Goal: Task Accomplishment & Management: Manage account settings

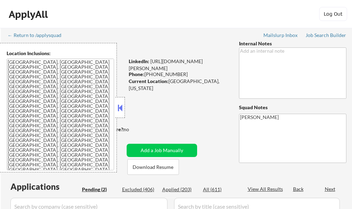
select select ""pending""
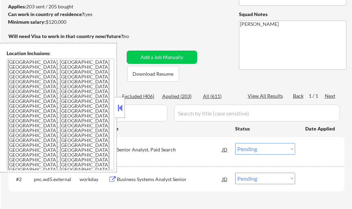
scroll to position [105, 0]
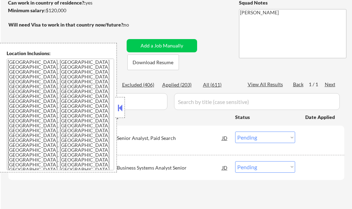
click at [117, 111] on button at bounding box center [120, 108] width 8 height 10
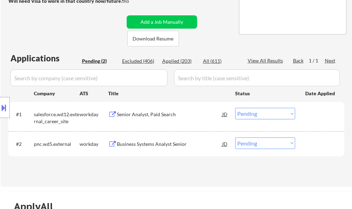
scroll to position [140, 0]
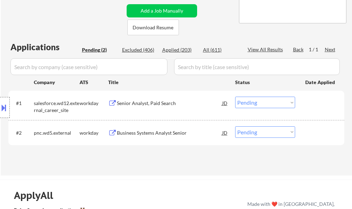
click at [153, 102] on div "Senior Analyst, Paid Search" at bounding box center [169, 103] width 105 height 7
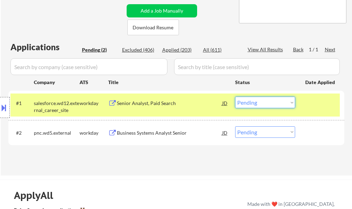
click at [277, 100] on select "Choose an option... Pending Applied Excluded (Questions) Excluded (Expired) Exc…" at bounding box center [265, 103] width 60 height 12
click at [235, 97] on select "Choose an option... Pending Applied Excluded (Questions) Excluded (Expired) Exc…" at bounding box center [265, 103] width 60 height 12
click at [312, 100] on div at bounding box center [320, 103] width 31 height 13
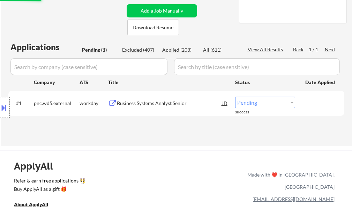
click at [147, 104] on div "Business Systems Analyst Senior" at bounding box center [169, 103] width 105 height 7
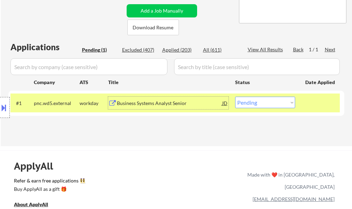
click at [272, 99] on select "Choose an option... Pending Applied Excluded (Questions) Excluded (Expired) Exc…" at bounding box center [265, 103] width 60 height 12
select select ""excluded""
click at [235, 97] on select "Choose an option... Pending Applied Excluded (Questions) Excluded (Expired) Exc…" at bounding box center [265, 103] width 60 height 12
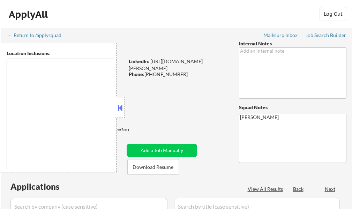
type textarea "Charleston, SC Mount Pleasant, SC North Charleston, SC James Island, SC Isle of…"
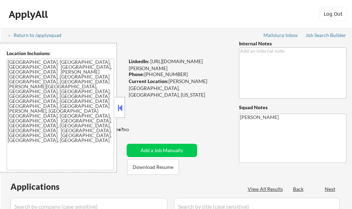
select select ""pending""
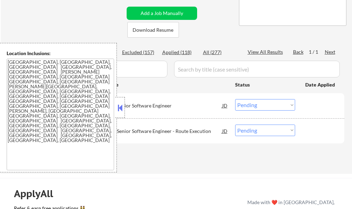
scroll to position [140, 0]
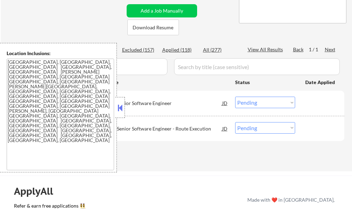
click at [118, 107] on button at bounding box center [120, 108] width 8 height 10
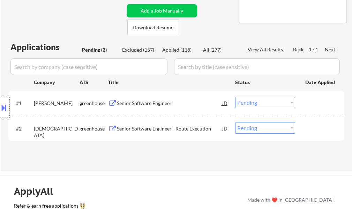
click at [127, 102] on div "Senior Software Engineer" at bounding box center [169, 103] width 105 height 7
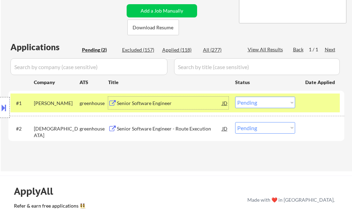
click at [287, 102] on select "Choose an option... Pending Applied Excluded (Questions) Excluded (Expired) Exc…" at bounding box center [265, 103] width 60 height 12
click at [235, 97] on select "Choose an option... Pending Applied Excluded (Questions) Excluded (Expired) Exc…" at bounding box center [265, 103] width 60 height 12
click at [313, 99] on div at bounding box center [320, 103] width 31 height 13
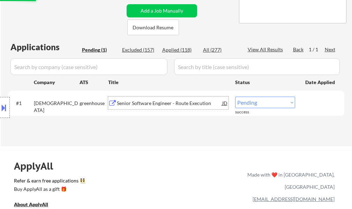
click at [174, 104] on div "Senior Software Engineer - Route Execution" at bounding box center [169, 103] width 105 height 7
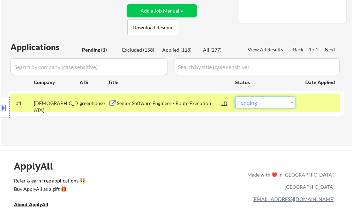
click at [275, 104] on select "Choose an option... Pending Applied Excluded (Questions) Excluded (Expired) Exc…" at bounding box center [265, 103] width 60 height 12
select select ""applied""
click at [235, 97] on select "Choose an option... Pending Applied Excluded (Questions) Excluded (Expired) Exc…" at bounding box center [265, 103] width 60 height 12
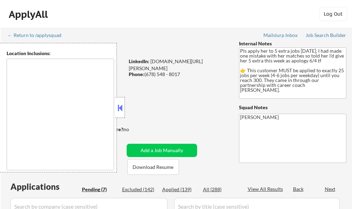
select select ""pending""
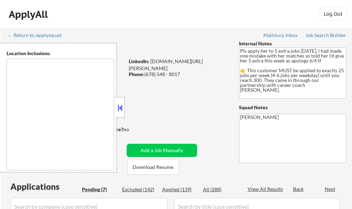
select select ""pending""
type textarea "[GEOGRAPHIC_DATA], [GEOGRAPHIC_DATA] [GEOGRAPHIC_DATA], [GEOGRAPHIC_DATA] [GEOG…"
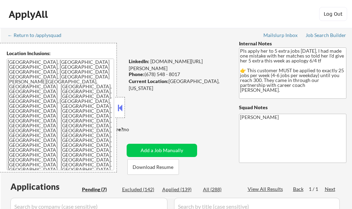
click at [122, 103] on button at bounding box center [120, 108] width 8 height 10
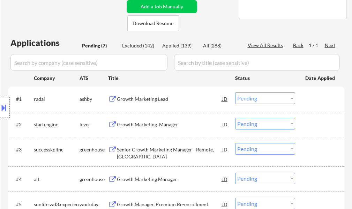
scroll to position [175, 0]
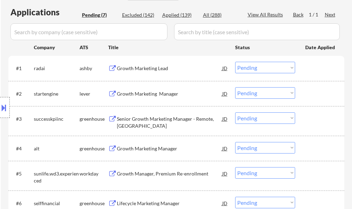
click at [153, 68] on div "Growth Marketing Lead" at bounding box center [169, 68] width 105 height 7
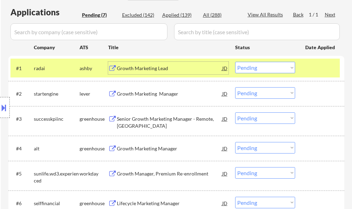
click at [257, 69] on select "Choose an option... Pending Applied Excluded (Questions) Excluded (Expired) Exc…" at bounding box center [265, 68] width 60 height 12
click at [235, 62] on select "Choose an option... Pending Applied Excluded (Questions) Excluded (Expired) Exc…" at bounding box center [265, 68] width 60 height 12
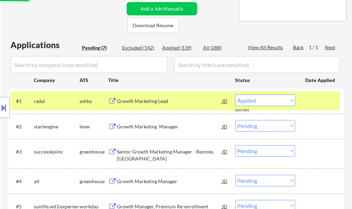
scroll to position [105, 0]
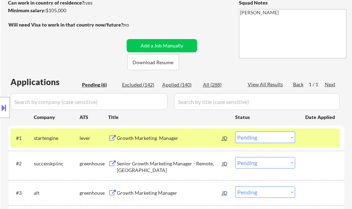
click at [200, 63] on div "← Return to /applysquad Mailslurp Inbox Job Search Builder Shala Weddington Use…" at bounding box center [176, 118] width 348 height 391
click at [281, 151] on div "#2 successkpiinc greenhouse Senior Growth Marketing Manager - Remote, USA JD Ch…" at bounding box center [176, 166] width 336 height 30
click at [157, 138] on div "Growth Marketing Manager" at bounding box center [169, 138] width 105 height 7
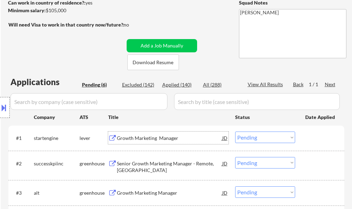
click at [251, 138] on select "Choose an option... Pending Applied Excluded (Questions) Excluded (Expired) Exc…" at bounding box center [265, 138] width 60 height 12
click at [235, 132] on select "Choose an option... Pending Applied Excluded (Questions) Excluded (Expired) Exc…" at bounding box center [265, 138] width 60 height 12
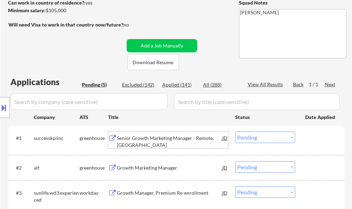
click at [155, 140] on div "Senior Growth Marketing Manager - Remote, USA" at bounding box center [169, 142] width 105 height 14
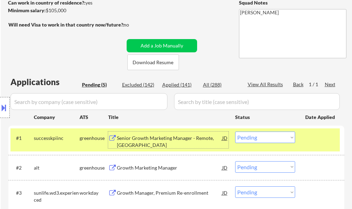
click at [256, 138] on select "Choose an option... Pending Applied Excluded (Questions) Excluded (Expired) Exc…" at bounding box center [265, 138] width 60 height 12
click at [235, 132] on select "Choose an option... Pending Applied Excluded (Questions) Excluded (Expired) Exc…" at bounding box center [265, 138] width 60 height 12
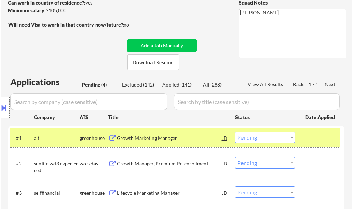
click at [310, 134] on div at bounding box center [320, 138] width 31 height 13
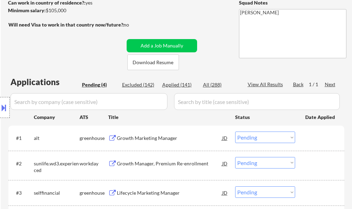
click at [157, 134] on div "Growth Marketing Manager" at bounding box center [169, 138] width 105 height 13
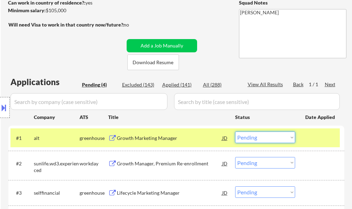
click at [260, 138] on select "Choose an option... Pending Applied Excluded (Questions) Excluded (Expired) Exc…" at bounding box center [265, 138] width 60 height 12
click at [235, 132] on select "Choose an option... Pending Applied Excluded (Questions) Excluded (Expired) Exc…" at bounding box center [265, 138] width 60 height 12
click at [315, 141] on div at bounding box center [320, 138] width 31 height 13
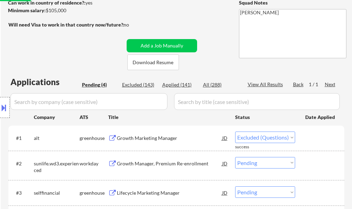
select select ""pending""
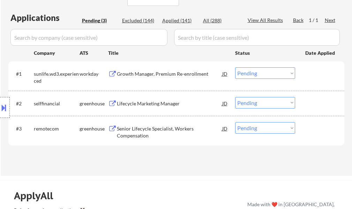
scroll to position [175, 0]
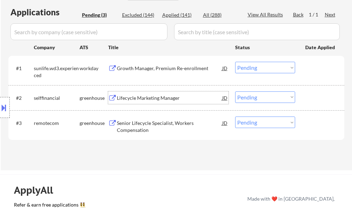
click at [147, 95] on div "Lifecycle Marketing Manager" at bounding box center [169, 98] width 105 height 7
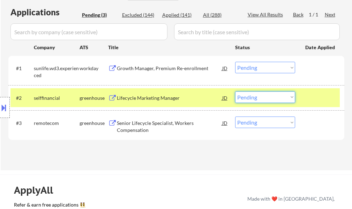
click at [252, 99] on select "Choose an option... Pending Applied Excluded (Questions) Excluded (Expired) Exc…" at bounding box center [265, 97] width 60 height 12
click at [235, 91] on select "Choose an option... Pending Applied Excluded (Questions) Excluded (Expired) Exc…" at bounding box center [265, 97] width 60 height 12
click at [320, 96] on div at bounding box center [320, 97] width 31 height 13
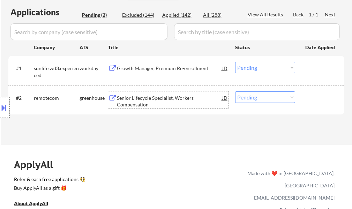
click at [135, 96] on div "Senior Lifecycle Specialist, Workers Compensation" at bounding box center [169, 102] width 105 height 14
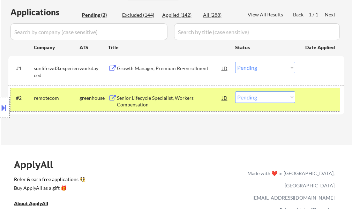
click at [248, 91] on div "#2 remotecom greenhouse Senior Lifecycle Specialist, Workers Compensation JD Ch…" at bounding box center [175, 99] width 330 height 23
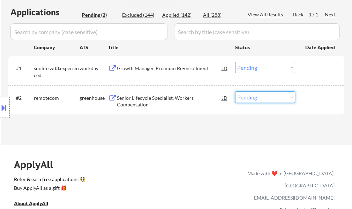
click at [249, 98] on select "Choose an option... Pending Applied Excluded (Questions) Excluded (Expired) Exc…" at bounding box center [265, 97] width 60 height 12
select select ""excluded__salary_""
click at [235, 91] on select "Choose an option... Pending Applied Excluded (Questions) Excluded (Expired) Exc…" at bounding box center [265, 97] width 60 height 12
click at [305, 104] on div "#2 remotecom greenhouse Senior Lifecycle Specialist, Workers Compensation JD Ch…" at bounding box center [175, 99] width 330 height 23
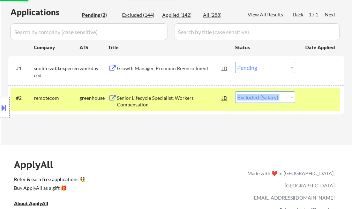
click at [305, 104] on div "#2 remotecom greenhouse Senior Lifecycle Specialist, Workers Compensation JD Ch…" at bounding box center [175, 99] width 330 height 23
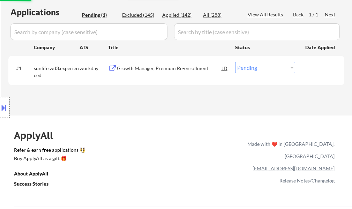
click at [150, 70] on div "Growth Manager, Premium Re-enrollment" at bounding box center [169, 68] width 105 height 7
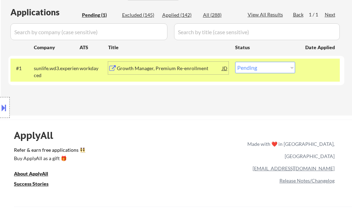
click at [266, 72] on select "Choose an option... Pending Applied Excluded (Questions) Excluded (Expired) Exc…" at bounding box center [265, 68] width 60 height 12
select select ""excluded__salary_""
click at [235, 62] on select "Choose an option... Pending Applied Excluded (Questions) Excluded (Expired) Exc…" at bounding box center [265, 68] width 60 height 12
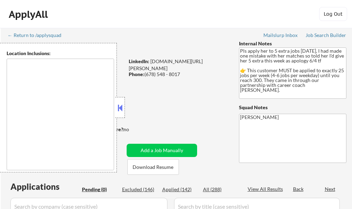
type textarea "[GEOGRAPHIC_DATA], [GEOGRAPHIC_DATA] [GEOGRAPHIC_DATA], [GEOGRAPHIC_DATA] [GEOG…"
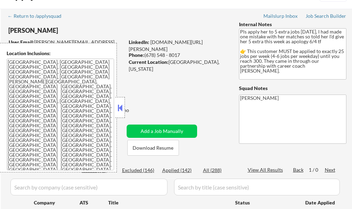
scroll to position [35, 0]
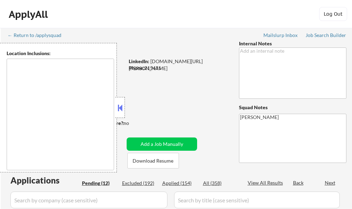
select select ""pending""
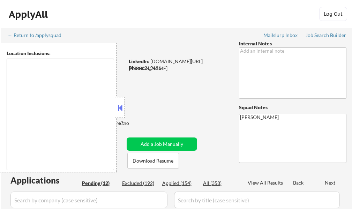
select select ""pending""
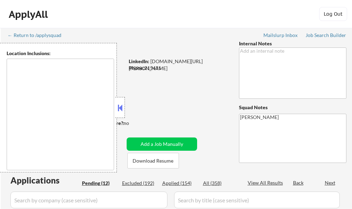
select select ""pending""
type textarea "remote"
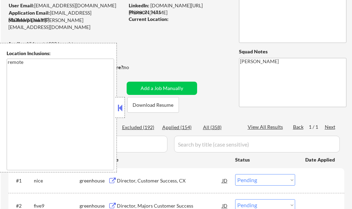
scroll to position [70, 0]
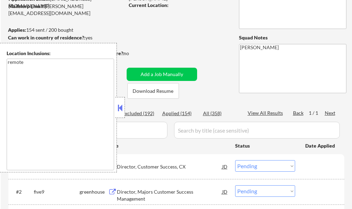
click at [122, 111] on button at bounding box center [120, 108] width 8 height 10
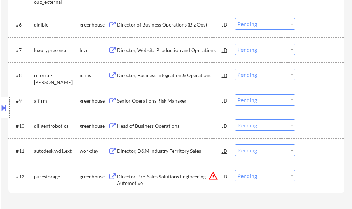
scroll to position [419, 0]
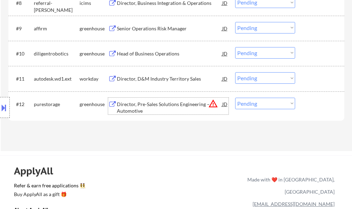
click at [172, 104] on div "Director, Pre-Sales Solutions Engineering – Automotive" at bounding box center [169, 108] width 105 height 14
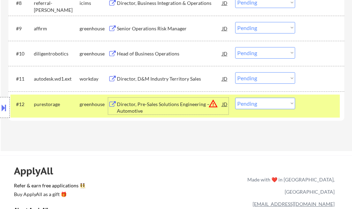
click at [267, 103] on select "Choose an option... Pending Applied Excluded (Questions) Excluded (Expired) Exc…" at bounding box center [265, 104] width 60 height 12
select select ""excluded__location_""
click at [235, 98] on select "Choose an option... Pending Applied Excluded (Questions) Excluded (Expired) Exc…" at bounding box center [265, 104] width 60 height 12
click at [308, 105] on div at bounding box center [320, 104] width 31 height 13
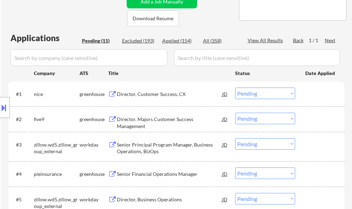
scroll to position [105, 0]
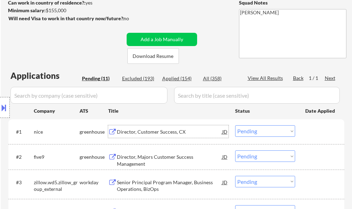
click at [146, 133] on div "Director, Customer Success, CX" at bounding box center [169, 131] width 105 height 7
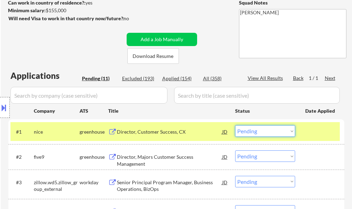
click at [254, 134] on select "Choose an option... Pending Applied Excluded (Questions) Excluded (Expired) Exc…" at bounding box center [265, 131] width 60 height 12
click at [235, 125] on select "Choose an option... Pending Applied Excluded (Questions) Excluded (Expired) Exc…" at bounding box center [265, 131] width 60 height 12
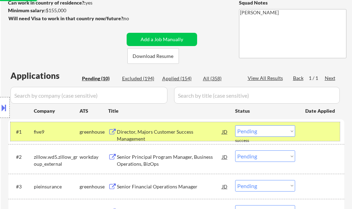
click at [313, 128] on div at bounding box center [320, 131] width 31 height 13
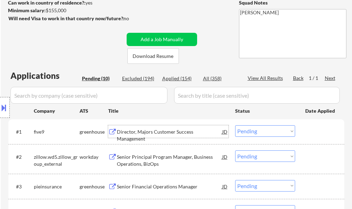
click at [175, 129] on div "Director, Majors Customer Success Management" at bounding box center [169, 135] width 105 height 14
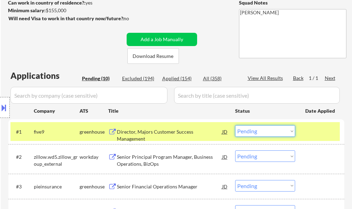
click at [255, 133] on select "Choose an option... Pending Applied Excluded (Questions) Excluded (Expired) Exc…" at bounding box center [265, 131] width 60 height 12
click at [235, 125] on select "Choose an option... Pending Applied Excluded (Questions) Excluded (Expired) Exc…" at bounding box center [265, 131] width 60 height 12
click at [306, 127] on div at bounding box center [320, 131] width 31 height 13
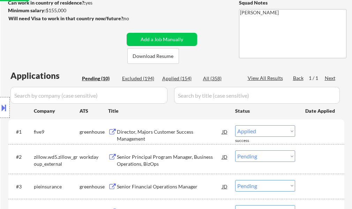
select select ""pending""
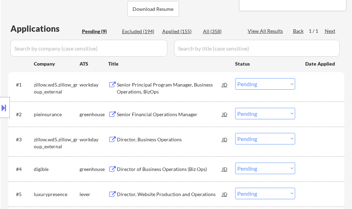
scroll to position [140, 0]
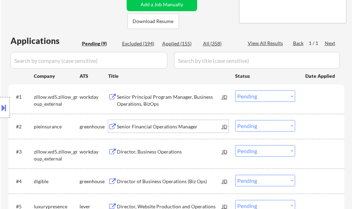
click at [141, 131] on div "Senior Financial Operations Manager" at bounding box center [169, 126] width 105 height 13
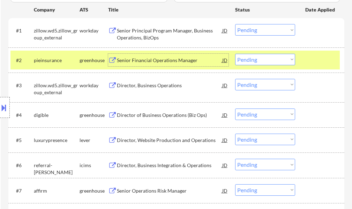
scroll to position [209, 0]
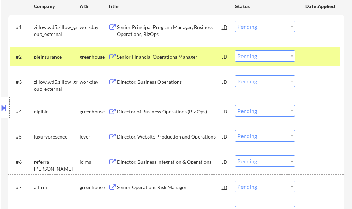
click at [255, 58] on select "Choose an option... Pending Applied Excluded (Questions) Excluded (Expired) Exc…" at bounding box center [265, 56] width 60 height 12
click at [235, 50] on select "Choose an option... Pending Applied Excluded (Questions) Excluded (Expired) Exc…" at bounding box center [265, 56] width 60 height 12
click at [318, 58] on div at bounding box center [320, 56] width 31 height 13
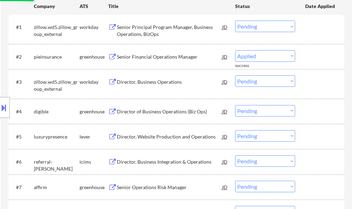
select select ""pending""
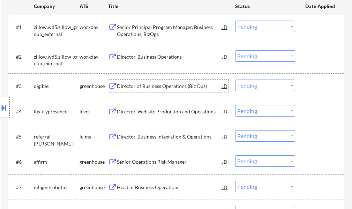
click at [172, 84] on div "Director of Business Operations (Biz Ops)" at bounding box center [169, 86] width 105 height 7
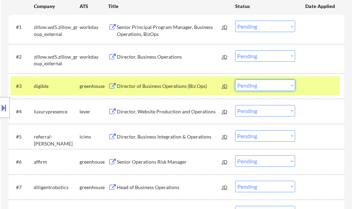
click at [258, 84] on select "Choose an option... Pending Applied Excluded (Questions) Excluded (Expired) Exc…" at bounding box center [265, 86] width 60 height 12
click at [235, 80] on select "Choose an option... Pending Applied Excluded (Questions) Excluded (Expired) Exc…" at bounding box center [265, 86] width 60 height 12
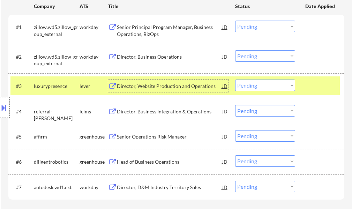
click at [155, 87] on div "Director, Website Production and Operations" at bounding box center [169, 86] width 105 height 7
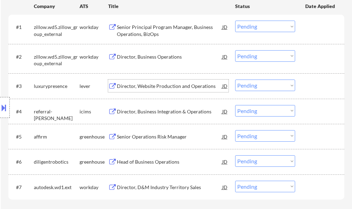
click at [243, 87] on select "Choose an option... Pending Applied Excluded (Questions) Excluded (Expired) Exc…" at bounding box center [265, 86] width 60 height 12
click at [235, 80] on select "Choose an option... Pending Applied Excluded (Questions) Excluded (Expired) Exc…" at bounding box center [265, 86] width 60 height 12
click at [304, 89] on div "#3 luxurypresence lever Director, Website Production and Operations JD Choose a…" at bounding box center [175, 85] width 330 height 19
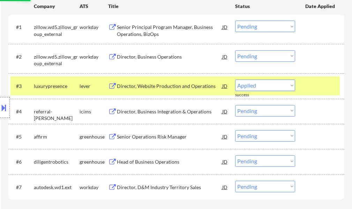
click at [304, 89] on div "#3 luxurypresence lever Director, Website Production and Operations JD Choose a…" at bounding box center [175, 85] width 330 height 19
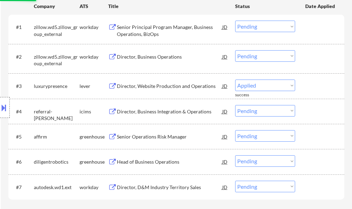
select select ""pending""
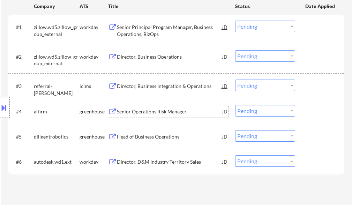
click at [162, 106] on div "Senior Operations Risk Manager" at bounding box center [169, 111] width 105 height 13
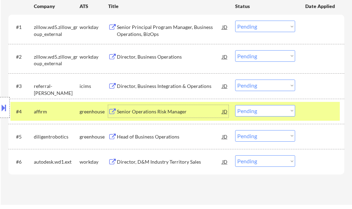
click at [262, 111] on select "Choose an option... Pending Applied Excluded (Questions) Excluded (Expired) Exc…" at bounding box center [265, 111] width 60 height 12
click at [235, 105] on select "Choose an option... Pending Applied Excluded (Questions) Excluded (Expired) Exc…" at bounding box center [265, 111] width 60 height 12
click at [314, 111] on div at bounding box center [320, 111] width 31 height 13
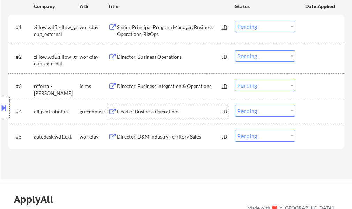
click at [140, 109] on div "Head of Business Operations" at bounding box center [169, 111] width 105 height 7
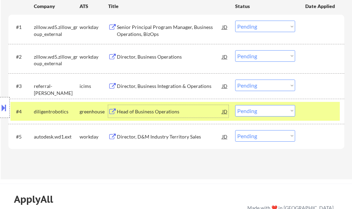
click at [259, 110] on select "Choose an option... Pending Applied Excluded (Questions) Excluded (Expired) Exc…" at bounding box center [265, 111] width 60 height 12
click at [235, 105] on select "Choose an option... Pending Applied Excluded (Questions) Excluded (Expired) Exc…" at bounding box center [265, 111] width 60 height 12
select select ""pending""
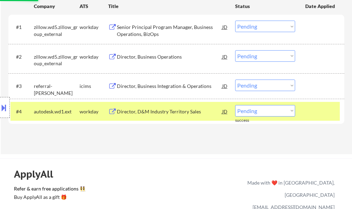
click at [310, 113] on div at bounding box center [320, 111] width 31 height 13
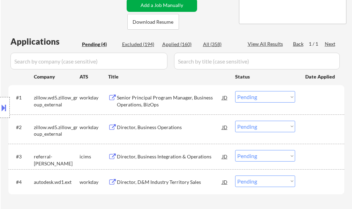
scroll to position [140, 0]
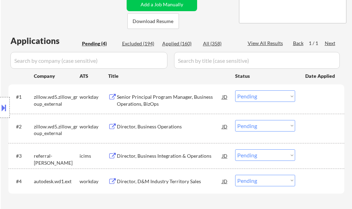
click at [156, 100] on div "Senior Principal Program Manager, Business Operations, BizOps" at bounding box center [169, 101] width 105 height 14
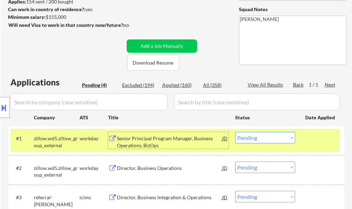
scroll to position [35, 0]
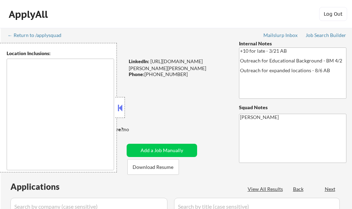
select select ""pending""
type textarea "[GEOGRAPHIC_DATA], [GEOGRAPHIC_DATA] [GEOGRAPHIC_DATA][PERSON_NAME], [GEOGRAPHI…"
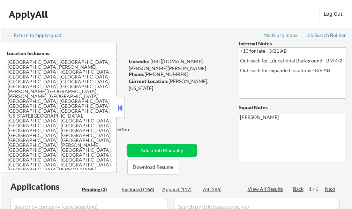
click at [121, 112] on button at bounding box center [120, 108] width 8 height 10
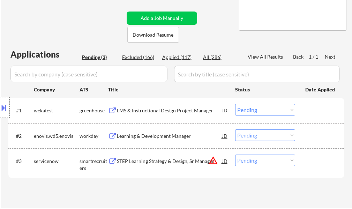
scroll to position [140, 0]
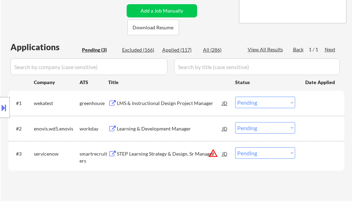
click at [157, 157] on div "STEP Learning Strategy & Design, Sr Manager" at bounding box center [169, 153] width 105 height 13
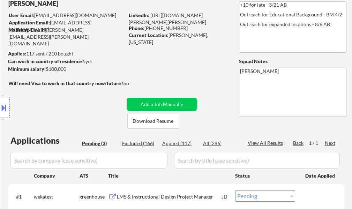
scroll to position [35, 0]
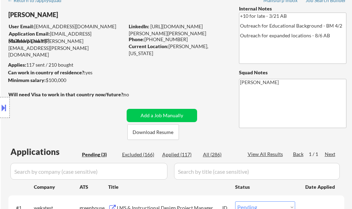
click at [9, 110] on div at bounding box center [5, 107] width 10 height 21
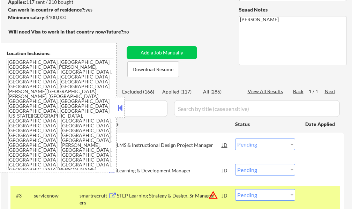
scroll to position [209, 0]
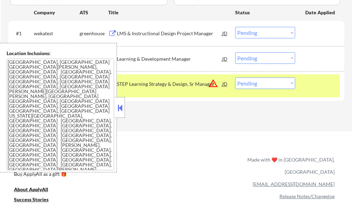
click at [265, 85] on select "Choose an option... Pending Applied Excluded (Questions) Excluded (Expired) Exc…" at bounding box center [265, 83] width 60 height 12
select select ""excluded__location_""
click at [235, 77] on select "Choose an option... Pending Applied Excluded (Questions) Excluded (Expired) Exc…" at bounding box center [265, 83] width 60 height 12
click at [315, 86] on div at bounding box center [320, 83] width 31 height 13
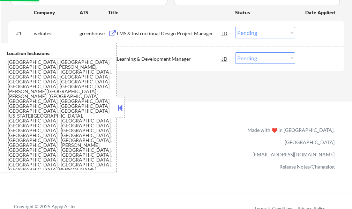
click at [122, 110] on button at bounding box center [120, 108] width 8 height 10
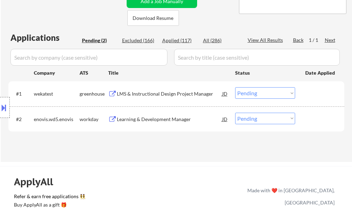
scroll to position [140, 0]
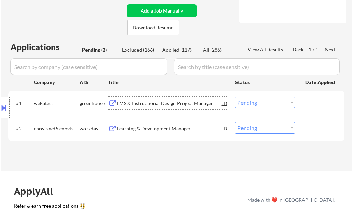
click at [158, 102] on div "LMS & Instructional Design Project Manager" at bounding box center [169, 103] width 105 height 7
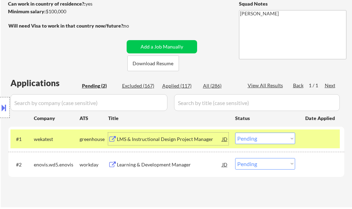
scroll to position [175, 0]
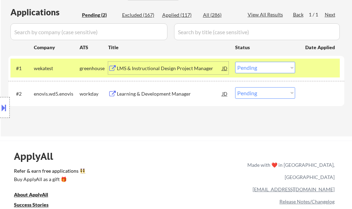
click at [259, 70] on select "Choose an option... Pending Applied Excluded (Questions) Excluded (Expired) Exc…" at bounding box center [265, 68] width 60 height 12
click at [235, 62] on select "Choose an option... Pending Applied Excluded (Questions) Excluded (Expired) Exc…" at bounding box center [265, 68] width 60 height 12
click at [322, 66] on div at bounding box center [320, 68] width 31 height 13
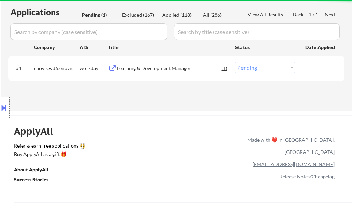
click at [152, 64] on div "Learning & Development Manager" at bounding box center [169, 68] width 105 height 13
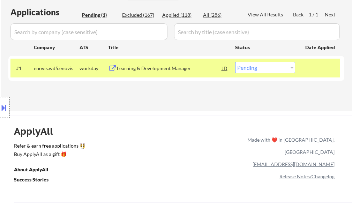
click at [3, 106] on button at bounding box center [4, 108] width 8 height 12
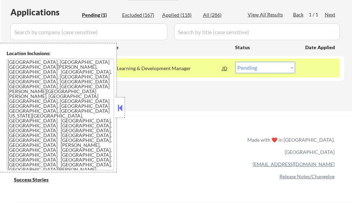
click at [255, 67] on select "Choose an option... Pending Applied Excluded (Questions) Excluded (Expired) Exc…" at bounding box center [265, 68] width 60 height 12
select select ""excluded__location_""
click at [235, 62] on select "Choose an option... Pending Applied Excluded (Questions) Excluded (Expired) Exc…" at bounding box center [265, 68] width 60 height 12
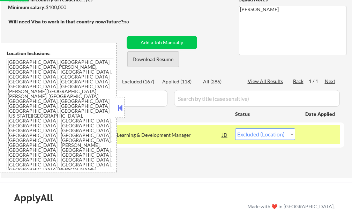
scroll to position [105, 0]
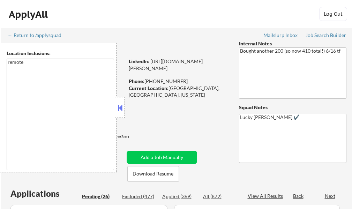
select select ""pending""
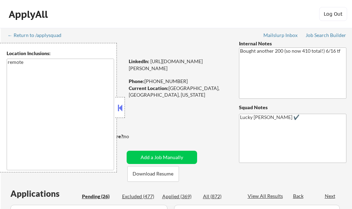
select select ""pending""
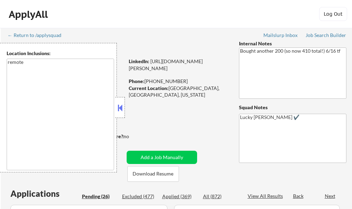
select select ""pending""
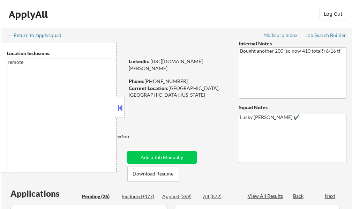
select select ""pending""
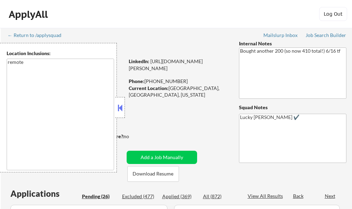
select select ""pending""
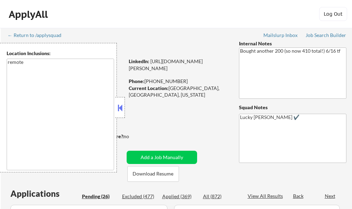
select select ""pending""
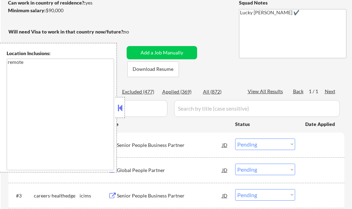
click at [118, 106] on button at bounding box center [120, 108] width 8 height 10
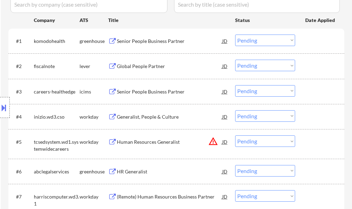
scroll to position [209, 0]
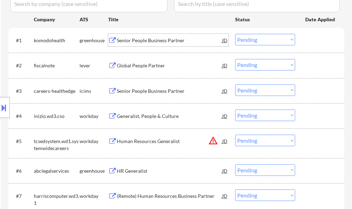
click at [129, 40] on div "Senior People Business Partner" at bounding box center [169, 40] width 105 height 7
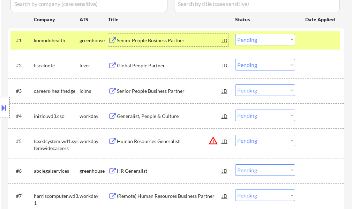
click at [269, 40] on select "Choose an option... Pending Applied Excluded (Questions) Excluded (Expired) Exc…" at bounding box center [265, 40] width 60 height 12
click at [235, 34] on select "Choose an option... Pending Applied Excluded (Questions) Excluded (Expired) Exc…" at bounding box center [265, 40] width 60 height 12
click at [331, 40] on div at bounding box center [320, 40] width 31 height 13
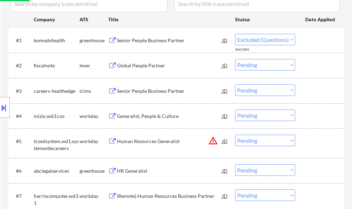
select select ""pending""
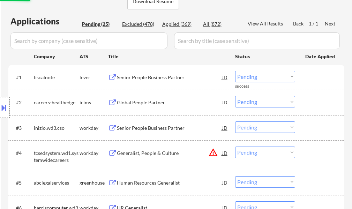
scroll to position [140, 0]
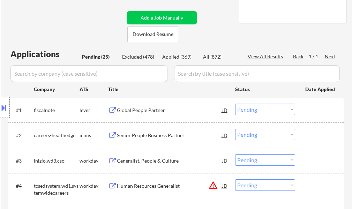
click at [146, 109] on div "Global People Partner" at bounding box center [169, 110] width 105 height 7
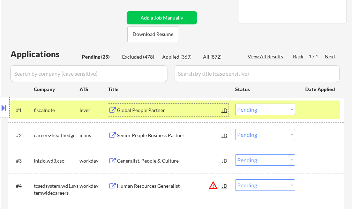
click at [320, 111] on div at bounding box center [320, 110] width 31 height 13
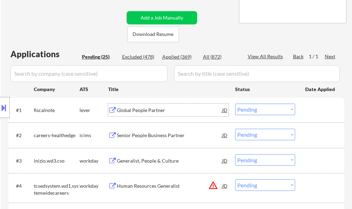
click at [142, 111] on div "Global People Partner" at bounding box center [169, 110] width 105 height 7
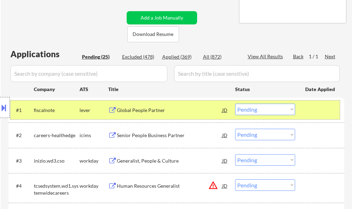
click at [306, 104] on div at bounding box center [320, 110] width 31 height 13
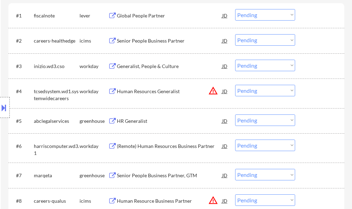
scroll to position [244, 0]
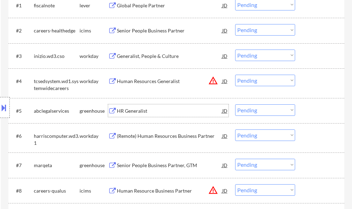
click at [136, 108] on div "HR Generalist" at bounding box center [169, 111] width 105 height 7
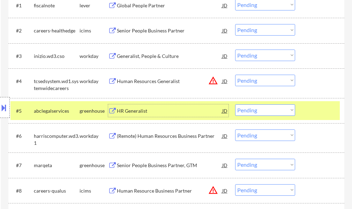
click at [250, 109] on select "Choose an option... Pending Applied Excluded (Questions) Excluded (Expired) Exc…" at bounding box center [265, 110] width 60 height 12
click at [235, 104] on select "Choose an option... Pending Applied Excluded (Questions) Excluded (Expired) Exc…" at bounding box center [265, 110] width 60 height 12
click at [305, 115] on div "#5 abclegalservices greenhouse HR Generalist JD warning_amber Choose an option.…" at bounding box center [175, 110] width 330 height 19
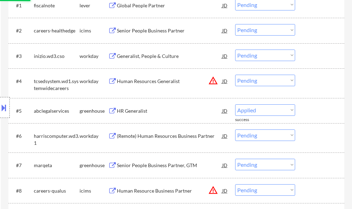
select select ""pending""
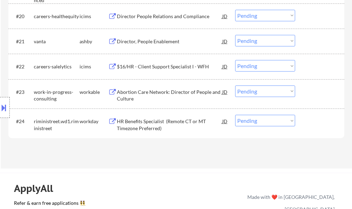
scroll to position [733, 0]
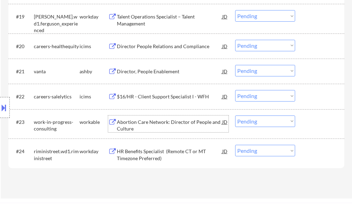
click at [146, 128] on div "Abortion Care Network: Director of People and Culture" at bounding box center [169, 126] width 105 height 14
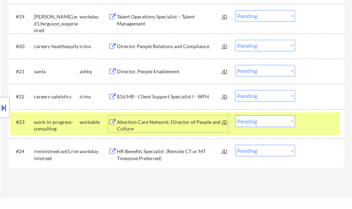
click at [263, 123] on select "Choose an option... Pending Applied Excluded (Questions) Excluded (Expired) Exc…" at bounding box center [265, 122] width 60 height 12
click at [235, 116] on select "Choose an option... Pending Applied Excluded (Questions) Excluded (Expired) Exc…" at bounding box center [265, 122] width 60 height 12
click at [319, 121] on div at bounding box center [320, 122] width 31 height 13
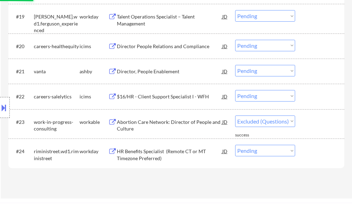
select select ""pending""
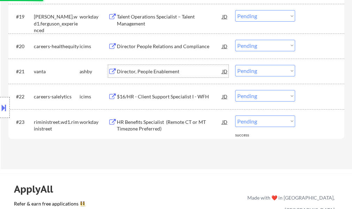
click at [128, 70] on div "Director, People Enablement" at bounding box center [169, 71] width 105 height 7
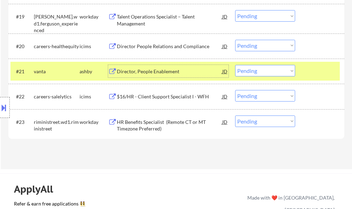
click at [259, 74] on select "Choose an option... Pending Applied Excluded (Questions) Excluded (Expired) Exc…" at bounding box center [265, 71] width 60 height 12
click at [235, 65] on select "Choose an option... Pending Applied Excluded (Questions) Excluded (Expired) Exc…" at bounding box center [265, 71] width 60 height 12
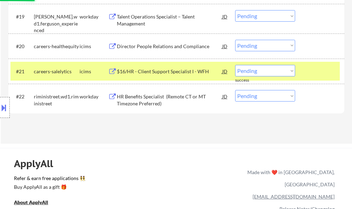
click at [321, 67] on div at bounding box center [320, 71] width 31 height 13
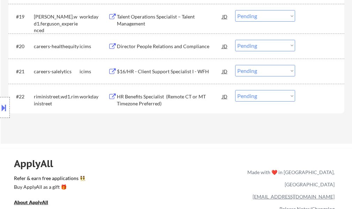
click at [260, 67] on select "Choose an option... Pending Applied Excluded (Questions) Excluded (Expired) Exc…" at bounding box center [265, 71] width 60 height 12
click at [235, 65] on select "Choose an option... Pending Applied Excluded (Questions) Excluded (Expired) Exc…" at bounding box center [265, 71] width 60 height 12
select select ""pending""
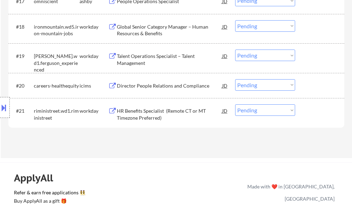
scroll to position [628, 0]
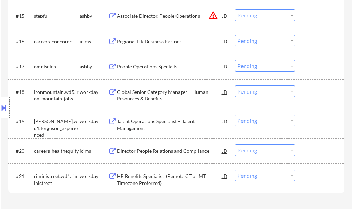
click at [159, 68] on div "People Operations Specialist" at bounding box center [169, 66] width 105 height 7
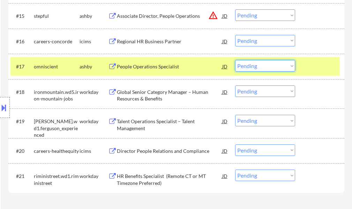
click at [256, 67] on select "Choose an option... Pending Applied Excluded (Questions) Excluded (Expired) Exc…" at bounding box center [265, 66] width 60 height 12
click at [235, 60] on select "Choose an option... Pending Applied Excluded (Questions) Excluded (Expired) Exc…" at bounding box center [265, 66] width 60 height 12
click at [319, 65] on div at bounding box center [320, 66] width 31 height 13
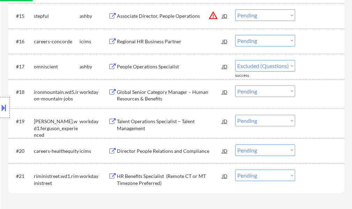
select select ""pending""
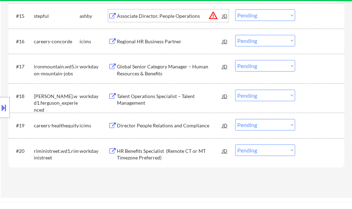
click at [148, 11] on div "Associate Director, People Operations" at bounding box center [169, 15] width 105 height 13
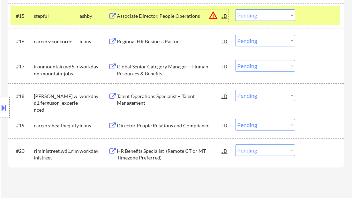
click at [264, 13] on select "Choose an option... Pending Applied Excluded (Questions) Excluded (Expired) Exc…" at bounding box center [265, 15] width 60 height 12
click at [235, 9] on select "Choose an option... Pending Applied Excluded (Questions) Excluded (Expired) Exc…" at bounding box center [265, 15] width 60 height 12
click at [315, 18] on div at bounding box center [320, 15] width 31 height 13
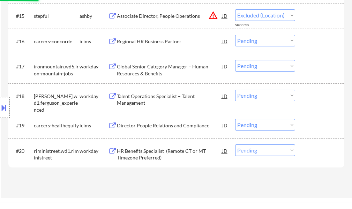
select select ""pending""
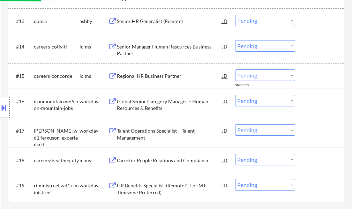
scroll to position [558, 0]
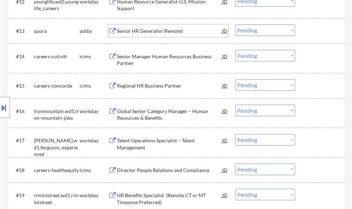
click at [161, 33] on div "Senior HR Generalist (Remote)" at bounding box center [169, 31] width 105 height 7
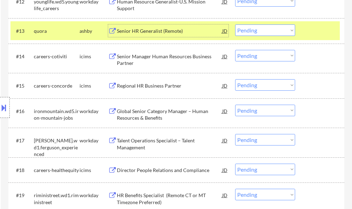
click at [259, 31] on select "Choose an option... Pending Applied Excluded (Questions) Excluded (Expired) Exc…" at bounding box center [265, 30] width 60 height 12
click at [235, 24] on select "Choose an option... Pending Applied Excluded (Questions) Excluded (Expired) Exc…" at bounding box center [265, 30] width 60 height 12
click at [309, 32] on div at bounding box center [320, 30] width 31 height 13
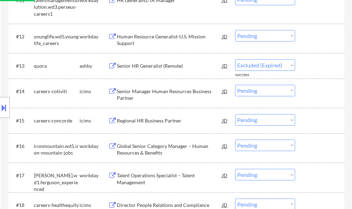
select select ""pending""
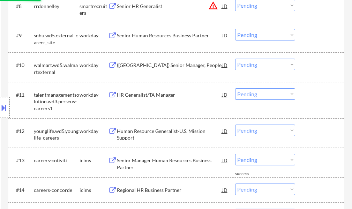
scroll to position [384, 0]
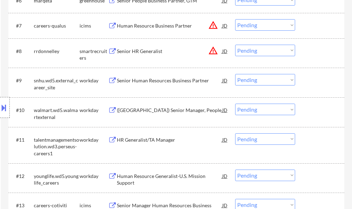
click at [143, 53] on div "Senior HR Generalist" at bounding box center [169, 51] width 105 height 7
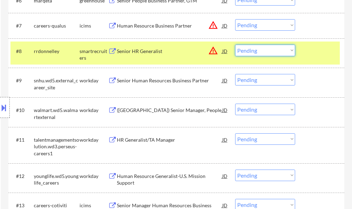
click at [248, 53] on select "Choose an option... Pending Applied Excluded (Questions) Excluded (Expired) Exc…" at bounding box center [265, 51] width 60 height 12
click at [235, 45] on select "Choose an option... Pending Applied Excluded (Questions) Excluded (Expired) Exc…" at bounding box center [265, 51] width 60 height 12
click at [315, 51] on div at bounding box center [320, 51] width 31 height 13
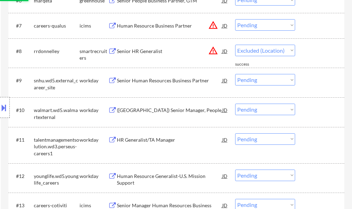
select select ""pending""
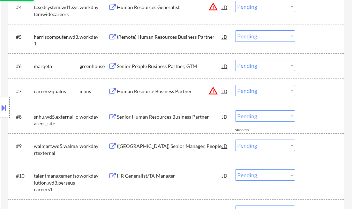
scroll to position [314, 0]
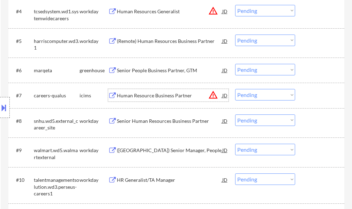
click at [145, 97] on div "Human Resource Business Partner" at bounding box center [169, 95] width 105 height 7
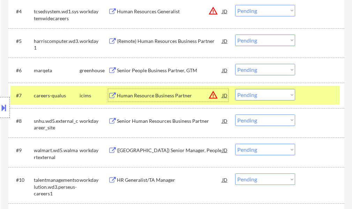
click at [257, 93] on select "Choose an option... Pending Applied Excluded (Questions) Excluded (Expired) Exc…" at bounding box center [265, 95] width 60 height 12
click at [235, 89] on select "Choose an option... Pending Applied Excluded (Questions) Excluded (Expired) Exc…" at bounding box center [265, 95] width 60 height 12
select select ""pending""
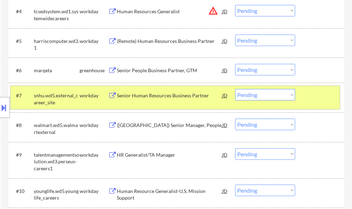
click at [313, 95] on div at bounding box center [320, 95] width 31 height 13
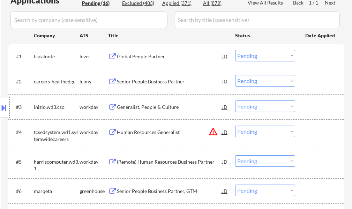
scroll to position [279, 0]
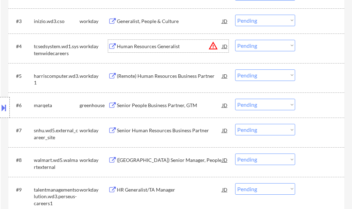
click at [143, 47] on div "Human Resources Generalist" at bounding box center [169, 46] width 105 height 7
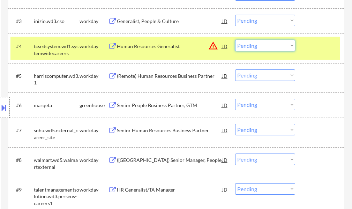
click at [275, 44] on select "Choose an option... Pending Applied Excluded (Questions) Excluded (Expired) Exc…" at bounding box center [265, 46] width 60 height 12
click at [235, 40] on select "Choose an option... Pending Applied Excluded (Questions) Excluded (Expired) Exc…" at bounding box center [265, 46] width 60 height 12
select select ""pending""
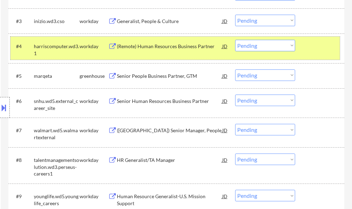
click at [301, 50] on div "#4 harriscomputer.wd3.1 workday (Remote) Human Resources Business Partner JD wa…" at bounding box center [175, 48] width 330 height 23
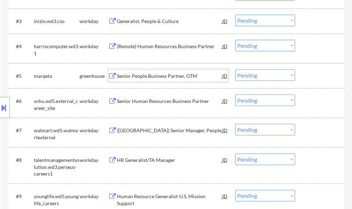
click at [151, 76] on div "Senior People Business Partner, GTM" at bounding box center [169, 76] width 105 height 7
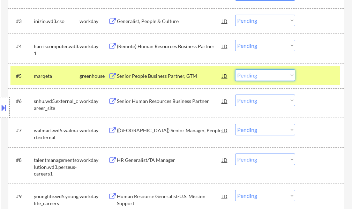
click at [271, 70] on select "Choose an option... Pending Applied Excluded (Questions) Excluded (Expired) Exc…" at bounding box center [265, 75] width 60 height 12
click at [235, 69] on select "Choose an option... Pending Applied Excluded (Questions) Excluded (Expired) Exc…" at bounding box center [265, 75] width 60 height 12
click at [317, 82] on div at bounding box center [320, 75] width 31 height 13
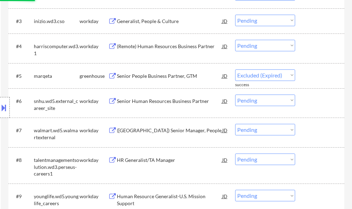
select select ""pending""
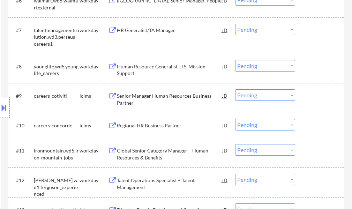
scroll to position [454, 0]
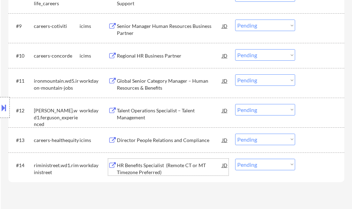
click at [152, 168] on div "HR Benefits Specialist (Remote CT or MT Timezone Preferred)" at bounding box center [169, 169] width 105 height 14
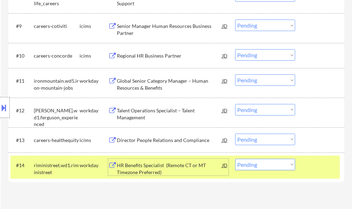
click at [263, 163] on select "Choose an option... Pending Applied Excluded (Questions) Excluded (Expired) Exc…" at bounding box center [265, 165] width 60 height 12
select select ""excluded""
click at [235, 159] on select "Choose an option... Pending Applied Excluded (Questions) Excluded (Expired) Exc…" at bounding box center [265, 165] width 60 height 12
click at [325, 167] on div at bounding box center [320, 165] width 31 height 13
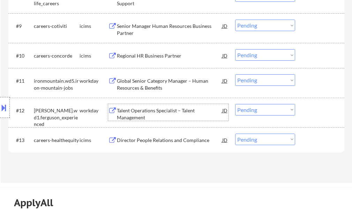
click at [142, 112] on div "Talent Operations Specialist – Talent Management" at bounding box center [169, 114] width 105 height 14
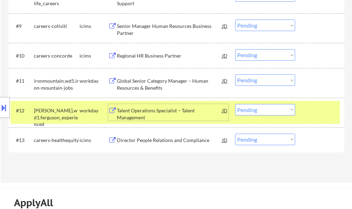
click at [245, 107] on select "Choose an option... Pending Applied Excluded (Questions) Excluded (Expired) Exc…" at bounding box center [265, 110] width 60 height 12
click at [235, 104] on select "Choose an option... Pending Applied Excluded (Questions) Excluded (Expired) Exc…" at bounding box center [265, 110] width 60 height 12
click at [317, 112] on div at bounding box center [320, 110] width 31 height 13
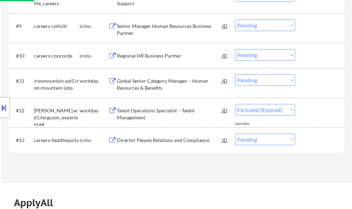
select select ""pending""
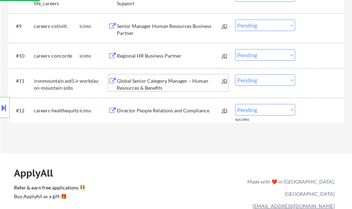
click at [168, 87] on div "Global Senior Category Manager – Human Resources & Benefits" at bounding box center [169, 84] width 105 height 14
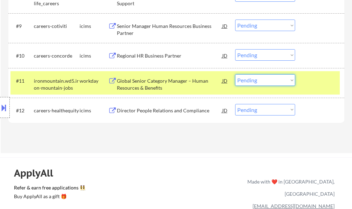
click at [249, 83] on select "Choose an option... Pending Applied Excluded (Questions) Excluded (Expired) Exc…" at bounding box center [265, 80] width 60 height 12
click at [235, 74] on select "Choose an option... Pending Applied Excluded (Questions) Excluded (Expired) Exc…" at bounding box center [265, 80] width 60 height 12
click at [312, 89] on div "#11 ironmountain.wd5.iron-mountain-jobs workday Global Senior Category Manager …" at bounding box center [175, 82] width 330 height 23
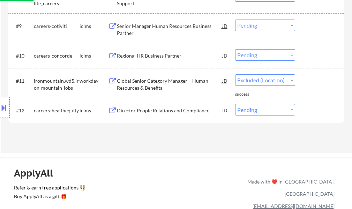
select select ""pending""
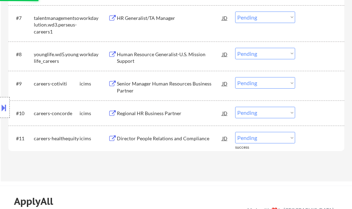
scroll to position [384, 0]
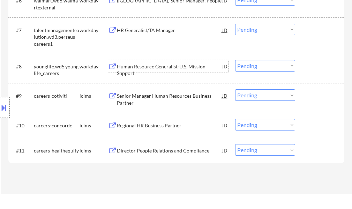
click at [127, 71] on div "Human Resource Generalist-U.S. Mission Support" at bounding box center [169, 66] width 105 height 13
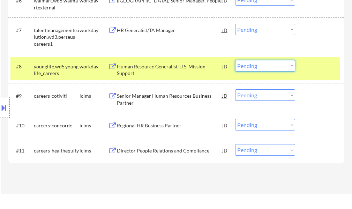
click at [246, 65] on select "Choose an option... Pending Applied Excluded (Questions) Excluded (Expired) Exc…" at bounding box center [265, 66] width 60 height 12
click at [235, 60] on select "Choose an option... Pending Applied Excluded (Questions) Excluded (Expired) Exc…" at bounding box center [265, 66] width 60 height 12
click at [303, 73] on div "#8 younglife.wd5.younglife_careers workday Human Resource Generalist-U.S. Missi…" at bounding box center [175, 68] width 330 height 23
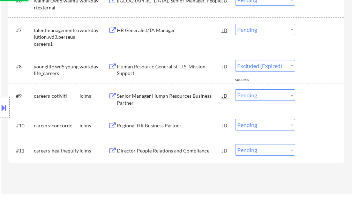
select select ""pending""
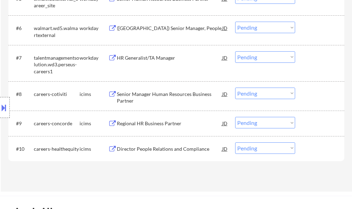
scroll to position [314, 0]
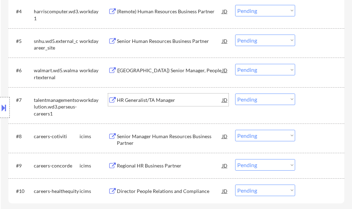
click at [134, 94] on div "HR Generalist/TA Manager" at bounding box center [169, 100] width 105 height 13
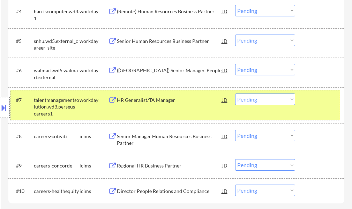
drag, startPoint x: 299, startPoint y: 109, endPoint x: 291, endPoint y: 109, distance: 8.7
click at [299, 109] on div "#7 talentmanagementsolution.wd3.perseus-careers1 workday HR Generalist/TA Manag…" at bounding box center [175, 105] width 330 height 30
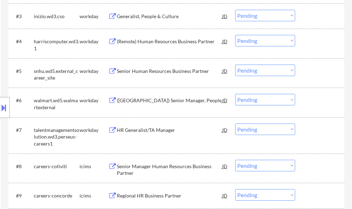
scroll to position [244, 0]
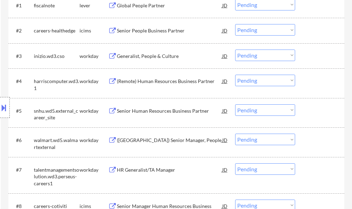
click at [145, 110] on div "Senior Human Resources Business Partner" at bounding box center [169, 111] width 105 height 7
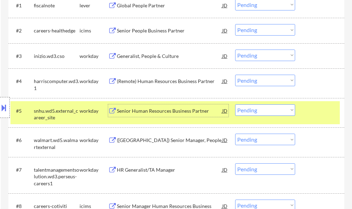
click at [314, 112] on div at bounding box center [320, 110] width 31 height 13
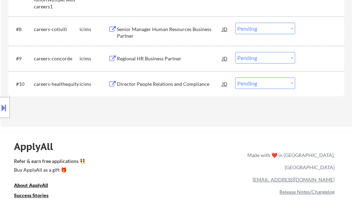
scroll to position [489, 0]
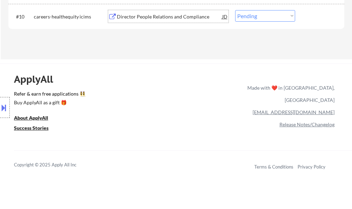
click at [158, 20] on div "Director People Relations and Compliance" at bounding box center [169, 16] width 105 height 7
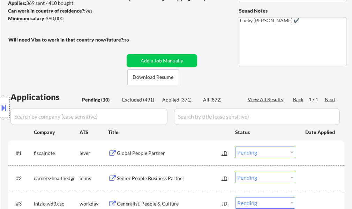
scroll to position [0, 0]
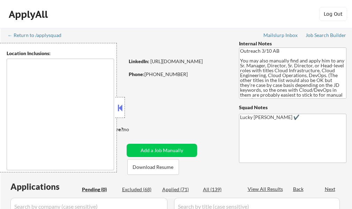
type textarea "[GEOGRAPHIC_DATA], [GEOGRAPHIC_DATA] [GEOGRAPHIC_DATA], [GEOGRAPHIC_DATA] [GEOG…"
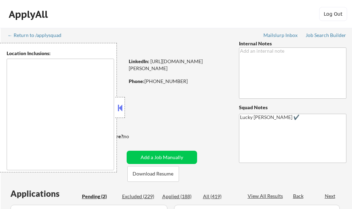
select select ""pending""
type textarea "[GEOGRAPHIC_DATA], SC Mauldin, SC [GEOGRAPHIC_DATA], [GEOGRAPHIC_DATA] [PERSON_…"
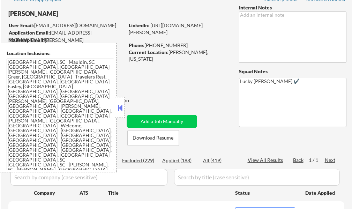
scroll to position [70, 0]
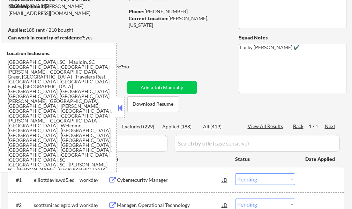
click at [123, 110] on button at bounding box center [120, 108] width 8 height 10
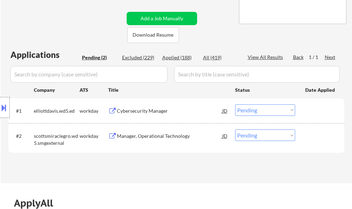
scroll to position [140, 0]
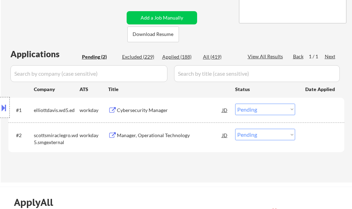
click at [145, 107] on div "Cybersecurity Manager" at bounding box center [169, 110] width 105 height 7
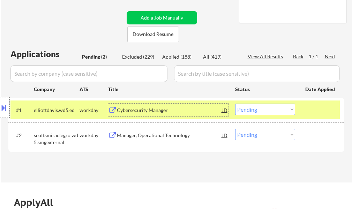
click at [8, 108] on div at bounding box center [5, 107] width 10 height 21
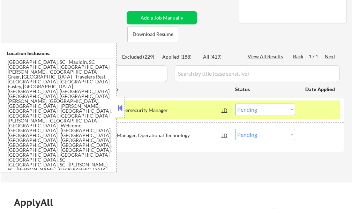
click at [124, 111] on div at bounding box center [120, 107] width 10 height 21
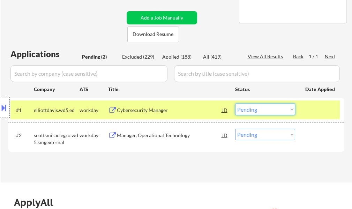
click at [256, 111] on select "Choose an option... Pending Applied Excluded (Questions) Excluded (Expired) Exc…" at bounding box center [265, 110] width 60 height 12
click at [235, 104] on select "Choose an option... Pending Applied Excluded (Questions) Excluded (Expired) Exc…" at bounding box center [265, 110] width 60 height 12
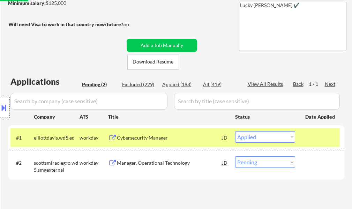
scroll to position [70, 0]
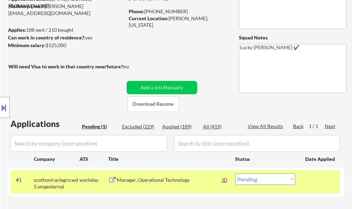
click at [318, 176] on div at bounding box center [320, 179] width 31 height 13
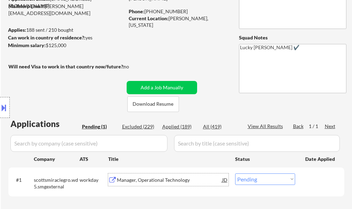
click at [169, 178] on div "Manager, Operational Technology" at bounding box center [169, 180] width 105 height 7
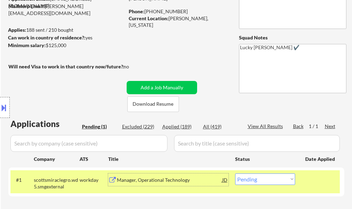
click at [1, 103] on button at bounding box center [4, 108] width 8 height 12
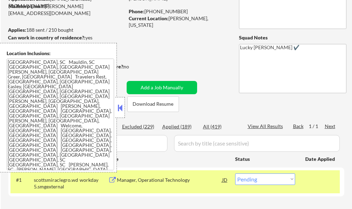
click at [118, 108] on button at bounding box center [120, 108] width 8 height 10
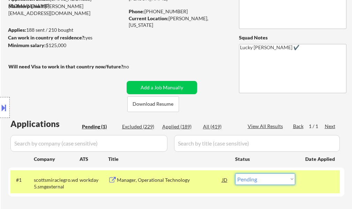
click at [259, 185] on select "Choose an option... Pending Applied Excluded (Questions) Excluded (Expired) Exc…" at bounding box center [265, 179] width 60 height 12
select select ""excluded__location_""
click at [235, 173] on select "Choose an option... Pending Applied Excluded (Questions) Excluded (Expired) Exc…" at bounding box center [265, 179] width 60 height 12
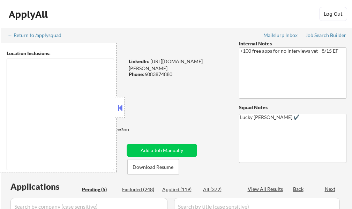
type textarea "remote"
select select ""pending""
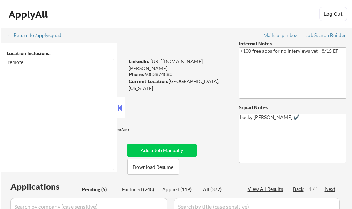
click at [117, 102] on div at bounding box center [120, 107] width 10 height 21
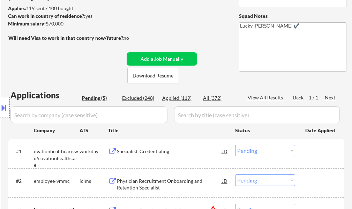
scroll to position [175, 0]
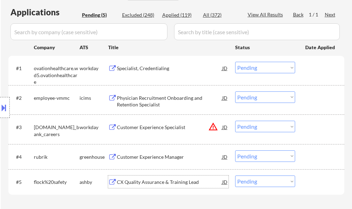
click at [153, 185] on div "CX Quality Assurance & Training Lead" at bounding box center [169, 182] width 105 height 7
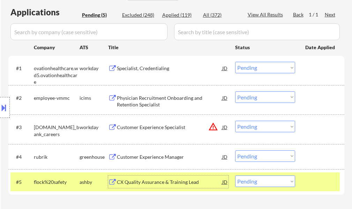
click at [256, 180] on select "Choose an option... Pending Applied Excluded (Questions) Excluded (Expired) Exc…" at bounding box center [265, 182] width 60 height 12
select select ""applied""
click at [235, 176] on select "Choose an option... Pending Applied Excluded (Questions) Excluded (Expired) Exc…" at bounding box center [265, 182] width 60 height 12
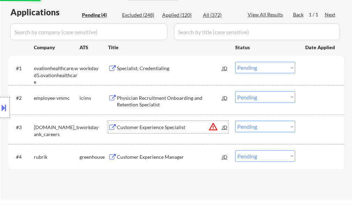
click at [165, 128] on div "Customer Experience Specialist" at bounding box center [169, 127] width 105 height 7
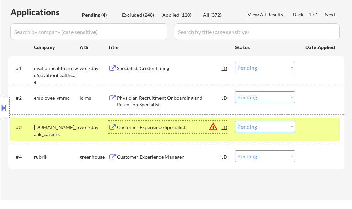
click at [265, 126] on select "Choose an option... Pending Applied Excluded (Questions) Excluded (Expired) Exc…" at bounding box center [265, 127] width 60 height 12
click at [235, 121] on select "Choose an option... Pending Applied Excluded (Questions) Excluded (Expired) Exc…" at bounding box center [265, 127] width 60 height 12
click at [315, 131] on div at bounding box center [320, 127] width 31 height 13
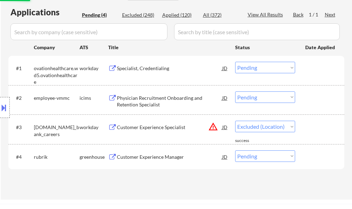
select select ""pending""
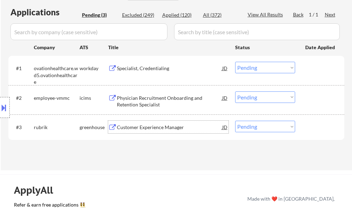
click at [154, 125] on div "Customer Experience Manager" at bounding box center [169, 127] width 105 height 7
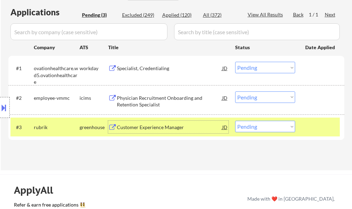
click at [311, 124] on div at bounding box center [320, 127] width 31 height 13
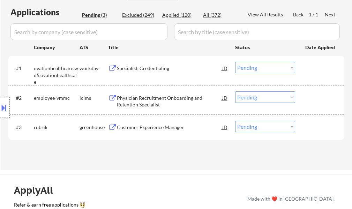
click at [139, 62] on div "Specialist, Credentialing" at bounding box center [169, 68] width 105 height 13
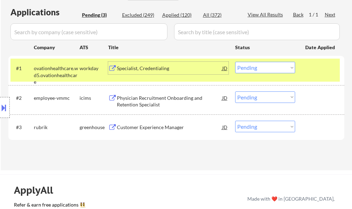
click at [9, 108] on div at bounding box center [5, 107] width 10 height 21
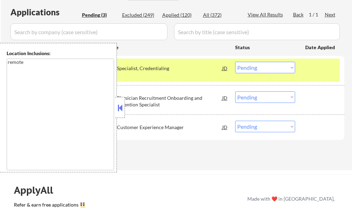
click at [120, 110] on button at bounding box center [120, 108] width 8 height 10
